Goal: Information Seeking & Learning: Find specific fact

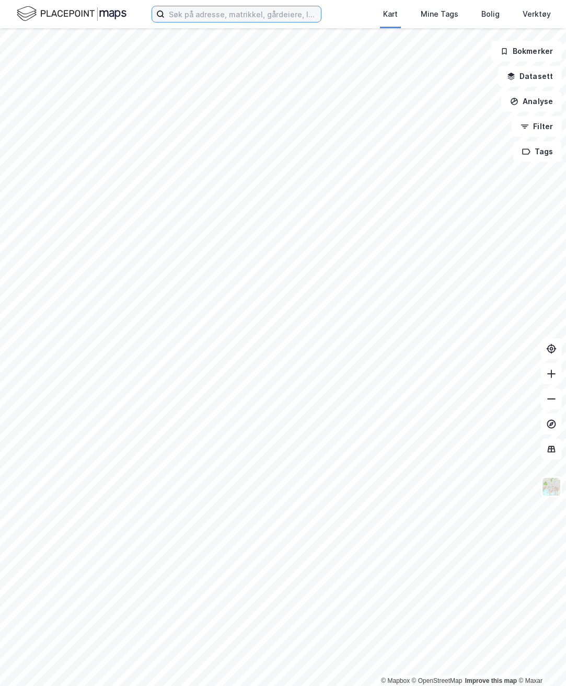
click at [222, 11] on input at bounding box center [243, 14] width 156 height 16
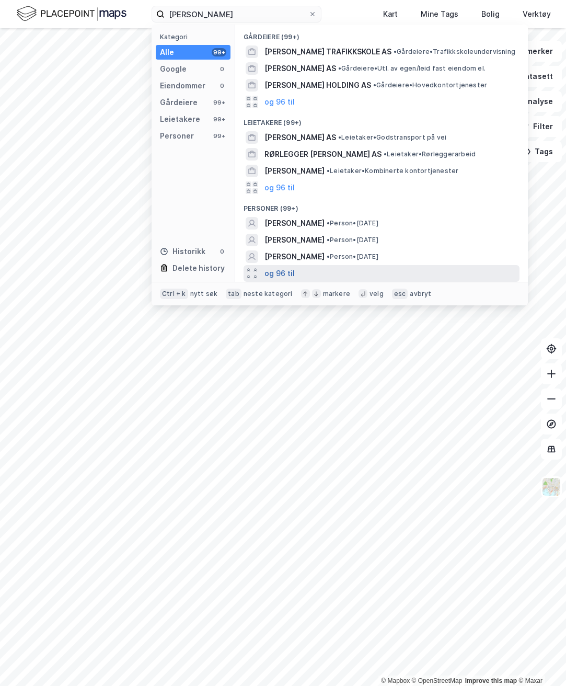
click at [281, 273] on button "og 96 til" at bounding box center [279, 273] width 30 height 13
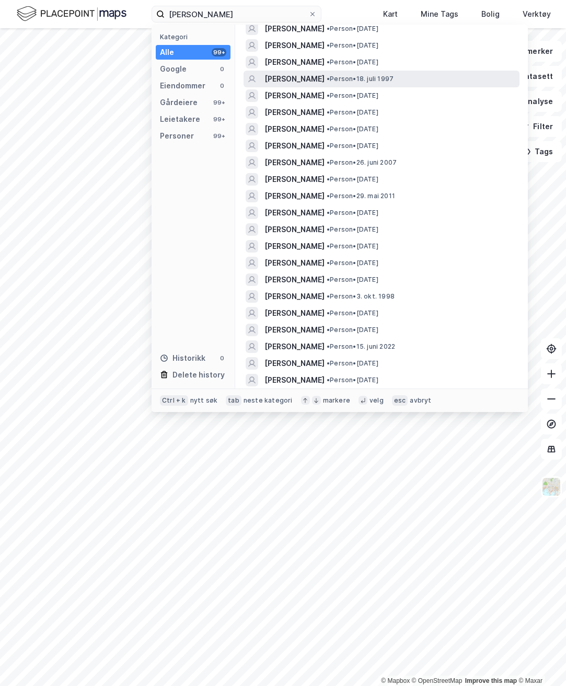
scroll to position [157, 0]
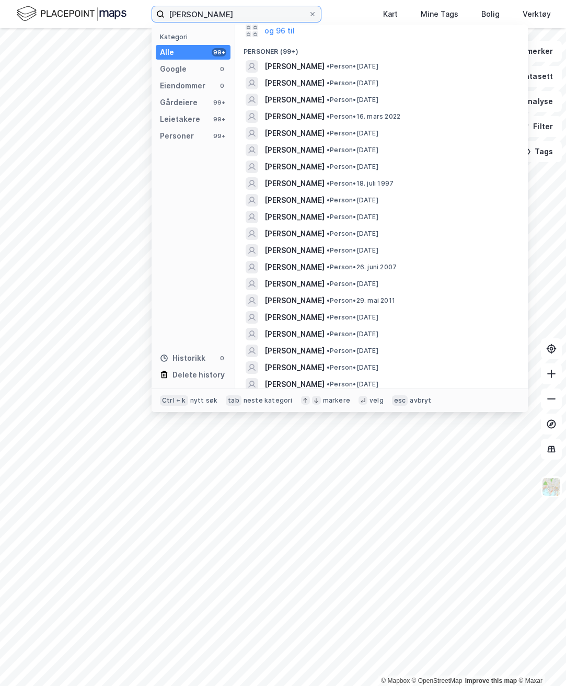
drag, startPoint x: 212, startPoint y: 13, endPoint x: 190, endPoint y: 13, distance: 22.0
click at [193, 13] on input "[PERSON_NAME]" at bounding box center [237, 14] width 144 height 16
click at [192, 13] on input "[PERSON_NAME]" at bounding box center [237, 14] width 144 height 16
click at [188, 13] on input "[PERSON_NAME]" at bounding box center [237, 14] width 144 height 16
drag, startPoint x: 218, startPoint y: 17, endPoint x: 189, endPoint y: 15, distance: 29.9
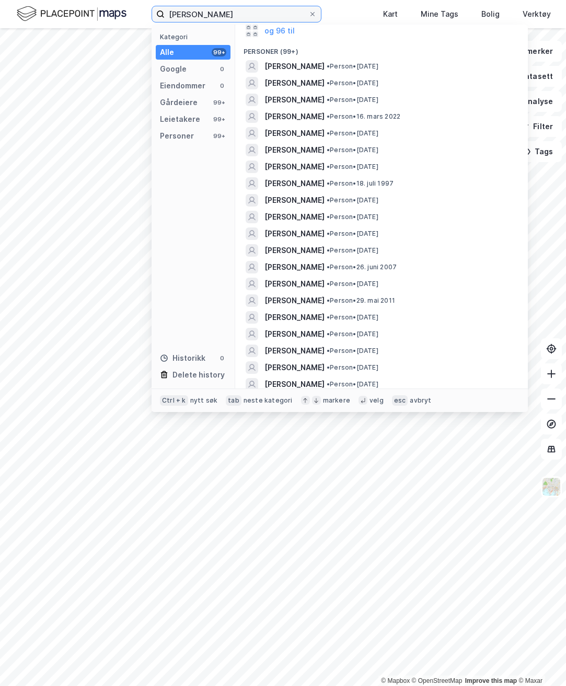
click at [189, 15] on input "[PERSON_NAME]" at bounding box center [237, 14] width 144 height 16
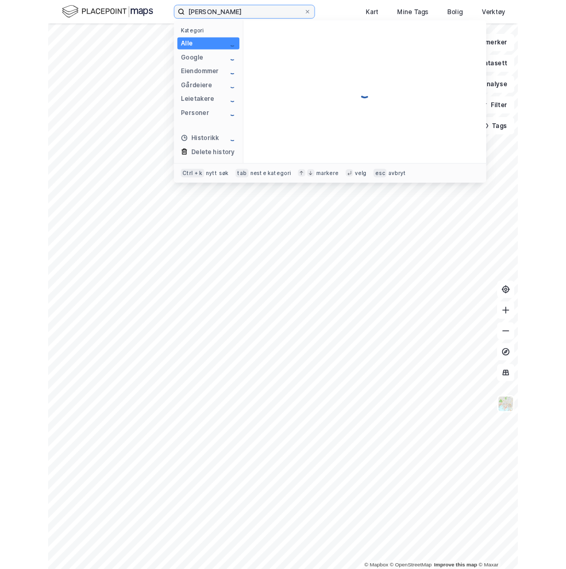
scroll to position [0, 0]
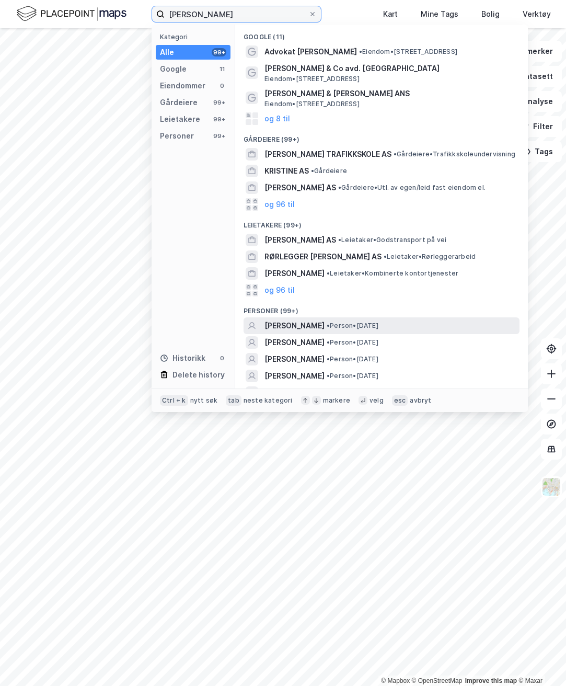
type input "[PERSON_NAME]"
click at [306, 320] on span "[PERSON_NAME]" at bounding box center [294, 325] width 60 height 13
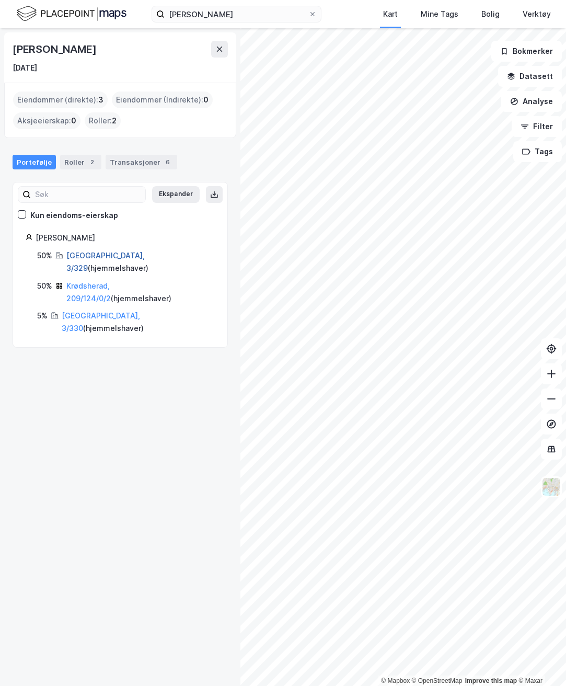
click at [89, 257] on link "[GEOGRAPHIC_DATA], 3/329" at bounding box center [105, 261] width 78 height 21
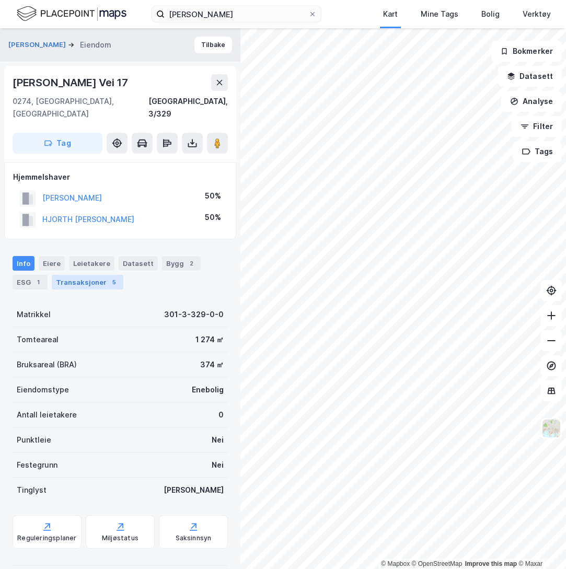
click at [97, 275] on div "Transaksjoner 5" at bounding box center [88, 282] width 72 height 15
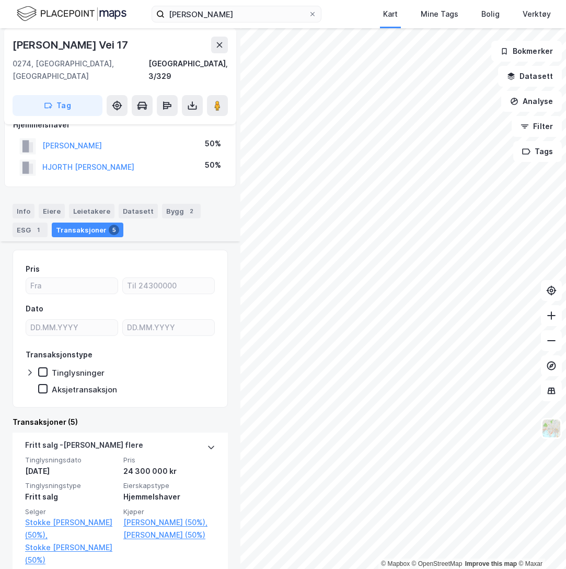
scroll to position [209, 0]
